Goal: Find specific fact: Find contact information

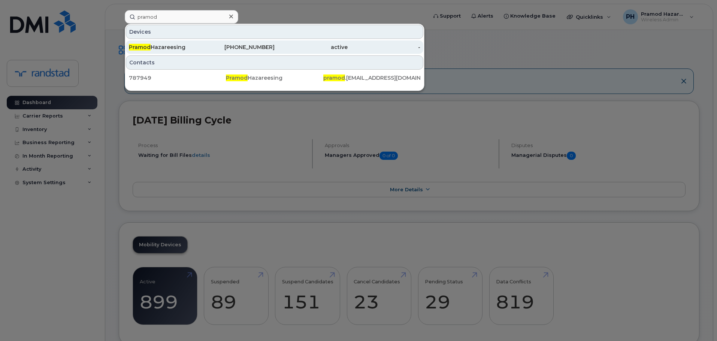
type input "pramod"
click at [208, 48] on div "[PHONE_NUMBER]" at bounding box center [238, 46] width 73 height 7
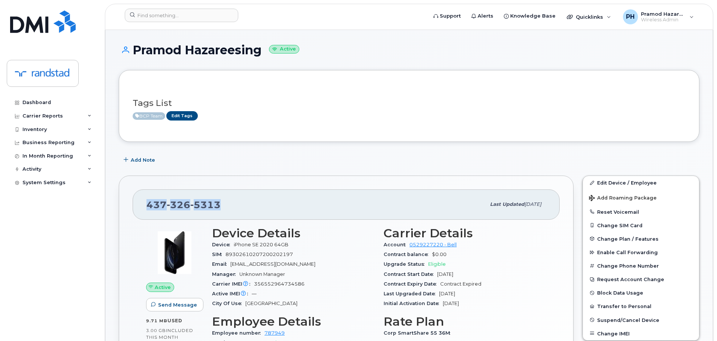
drag, startPoint x: 228, startPoint y: 205, endPoint x: 143, endPoint y: 207, distance: 85.5
click at [143, 207] on div "437 326 5313 Last updated Mar 25, 2025" at bounding box center [346, 205] width 427 height 30
copy span "437 326 5313"
